Goal: Task Accomplishment & Management: Manage account settings

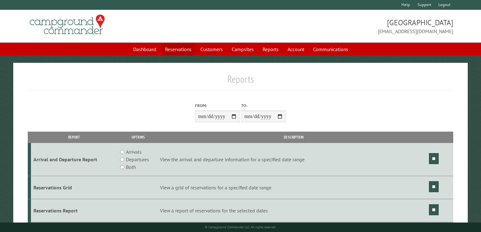
click at [174, 50] on link "Reservations" at bounding box center [178, 49] width 34 height 12
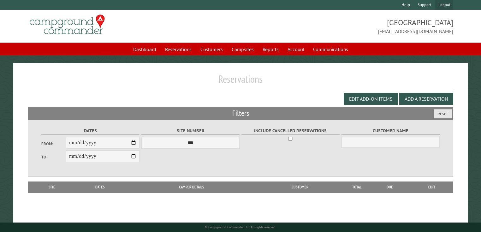
click at [448, 5] on link "Logout" at bounding box center [444, 5] width 18 height 10
select select "**********"
